Goal: Navigation & Orientation: Find specific page/section

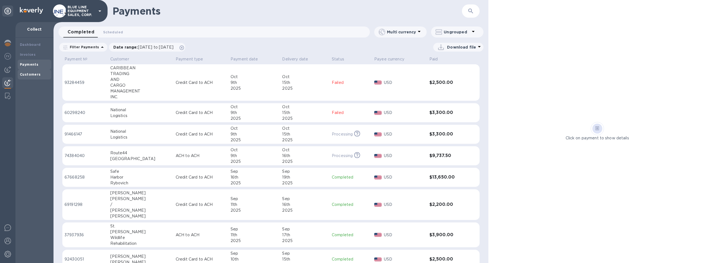
click at [26, 72] on div "Customers" at bounding box center [34, 75] width 29 height 6
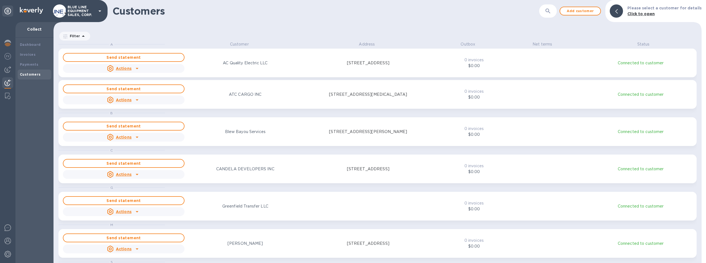
scroll to position [217, 646]
click at [29, 64] on b "Payments" at bounding box center [29, 64] width 18 height 4
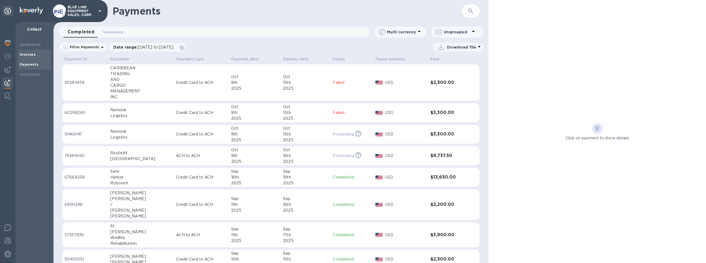
click at [30, 54] on b "Invoices" at bounding box center [28, 54] width 16 height 4
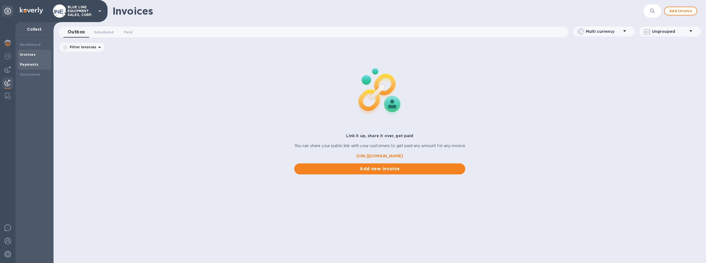
click at [28, 63] on b "Payments" at bounding box center [29, 64] width 18 height 4
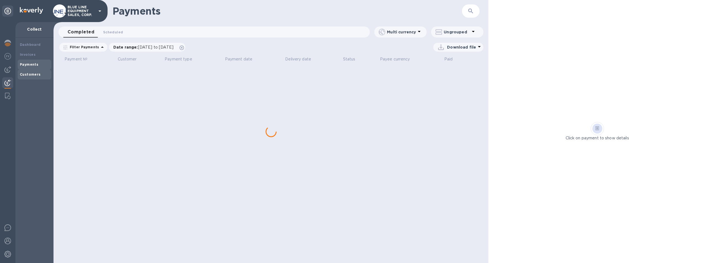
click at [30, 73] on b "Customers" at bounding box center [30, 74] width 21 height 4
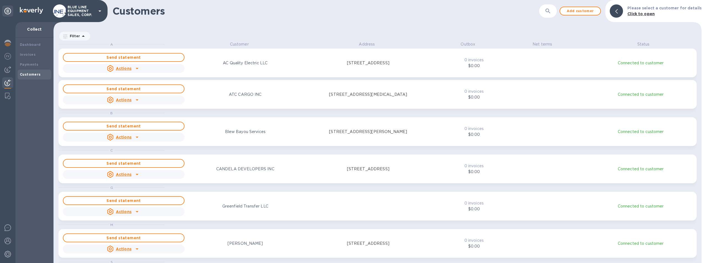
scroll to position [217, 646]
click at [30, 59] on div "Dashboard Invoices Payments Customers" at bounding box center [35, 60] width 34 height 40
click at [30, 63] on b "Payments" at bounding box center [29, 64] width 18 height 4
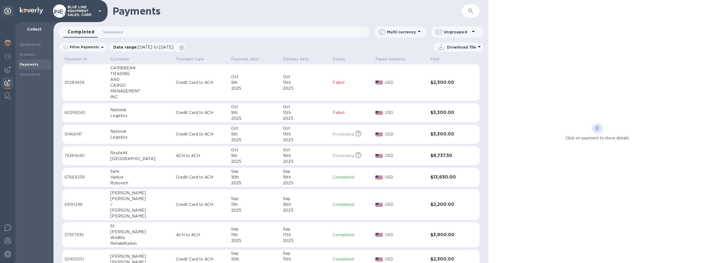
click at [6, 81] on img at bounding box center [7, 82] width 7 height 7
click at [27, 63] on b "Payments" at bounding box center [29, 64] width 18 height 4
